Goal: Check status: Check status

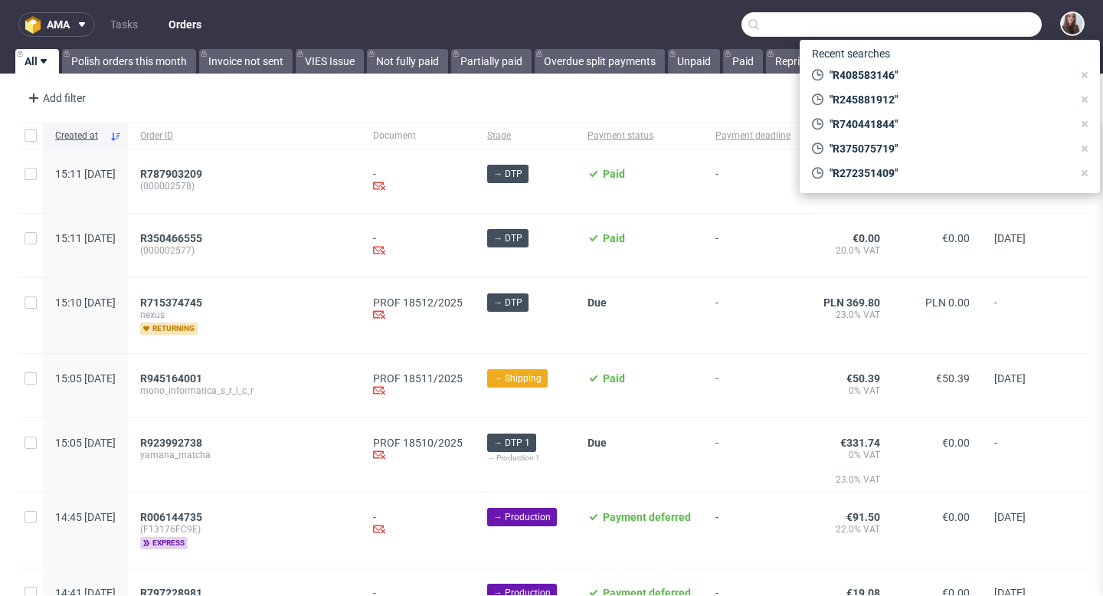
click at [957, 27] on input "text" at bounding box center [891, 24] width 300 height 25
paste input "R891053076"
type input "R891053076"
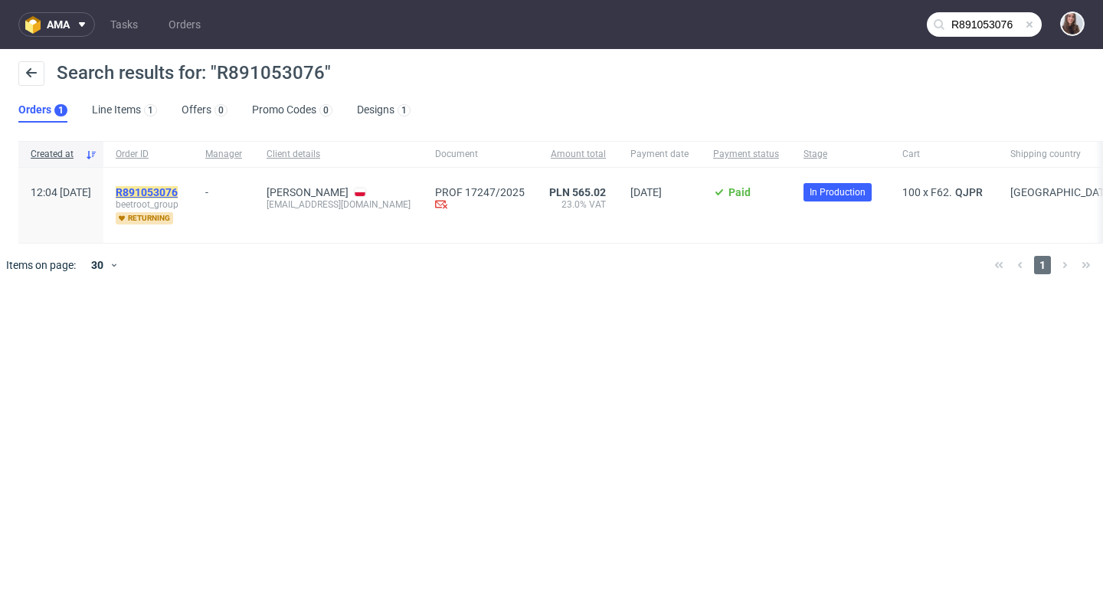
click at [178, 188] on mark "R891053076" at bounding box center [147, 192] width 62 height 12
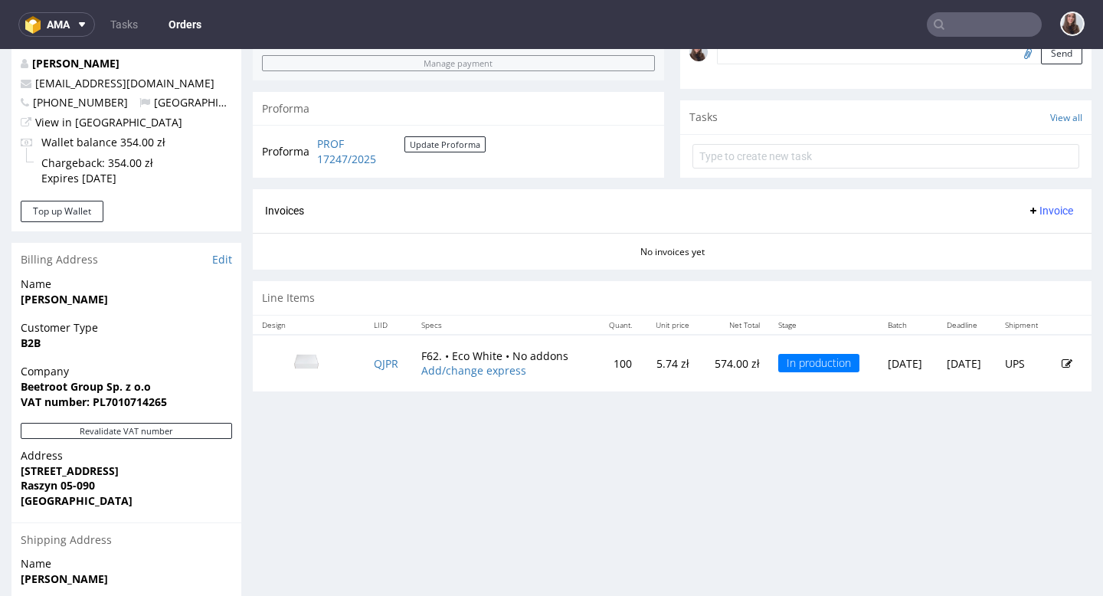
scroll to position [534, 0]
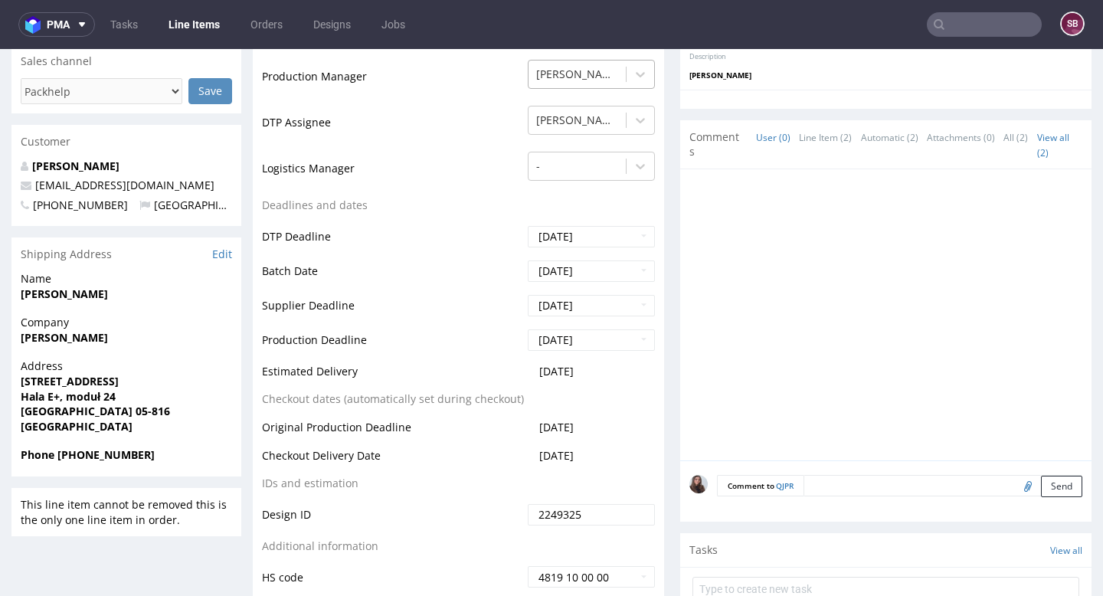
scroll to position [401, 0]
